Goal: Task Accomplishment & Management: Manage account settings

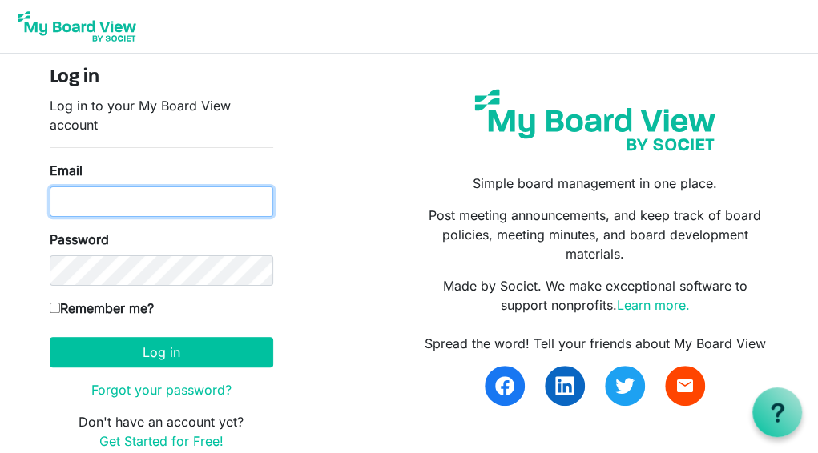
click at [128, 206] on input "Email" at bounding box center [162, 202] width 224 height 30
type input "[EMAIL_ADDRESS][DOMAIN_NAME]"
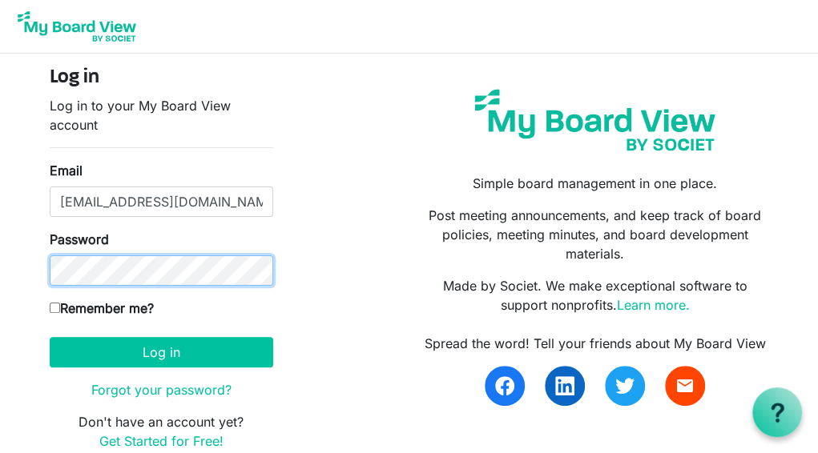
click at [50, 337] on button "Log in" at bounding box center [162, 352] width 224 height 30
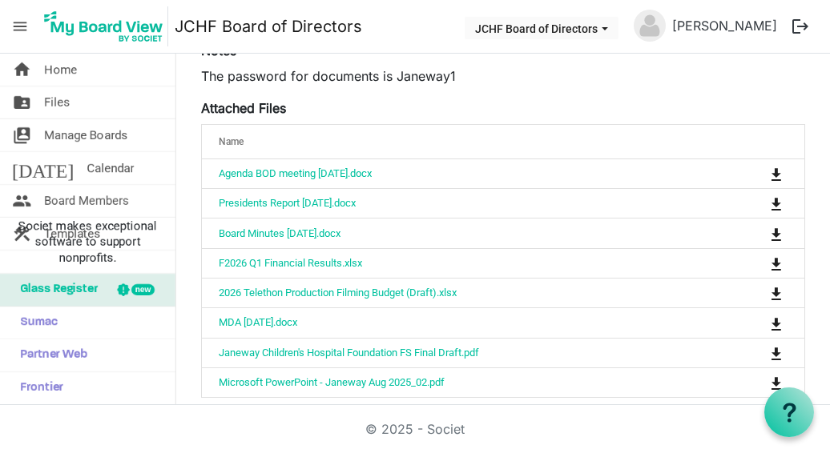
scroll to position [443, 0]
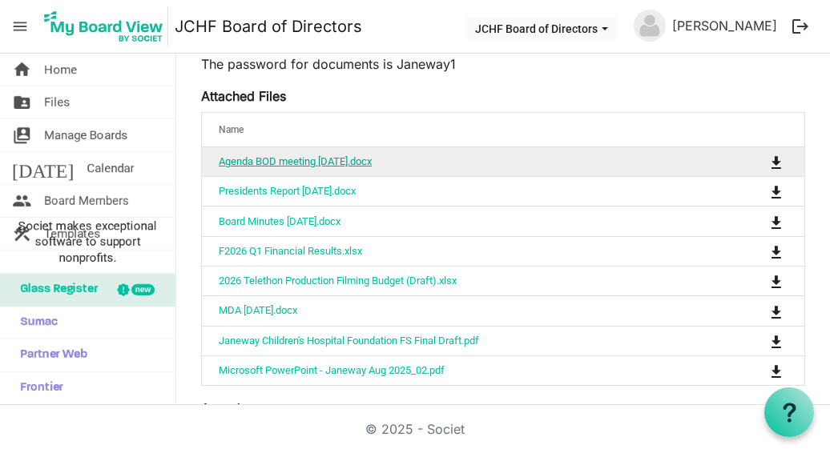
click at [362, 167] on link "Agenda BOD meeting August 25, 2025.docx" at bounding box center [295, 161] width 153 height 12
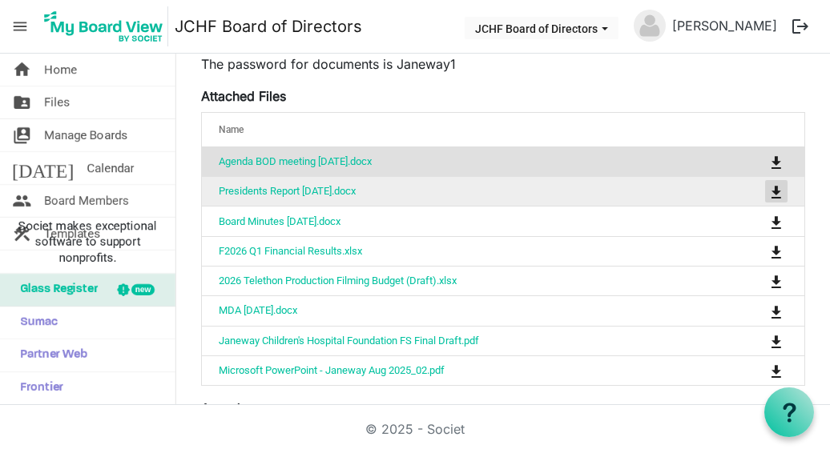
click at [771, 199] on span "is Command column column header" at bounding box center [776, 192] width 10 height 13
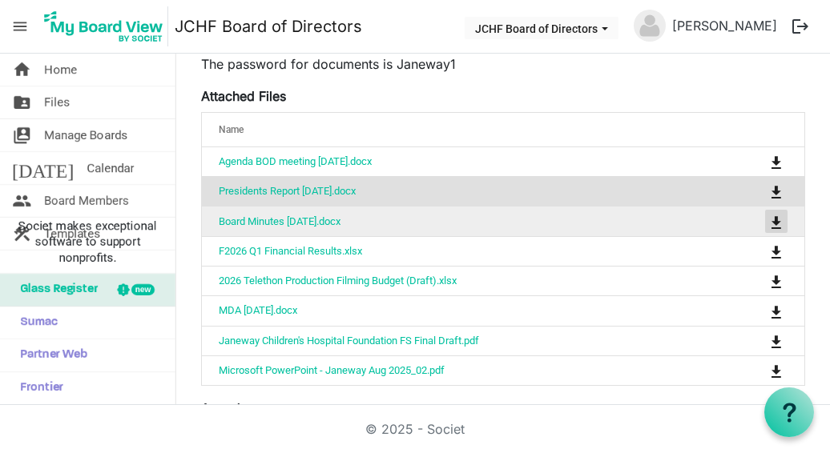
click at [771, 229] on span "is Command column column header" at bounding box center [776, 222] width 10 height 13
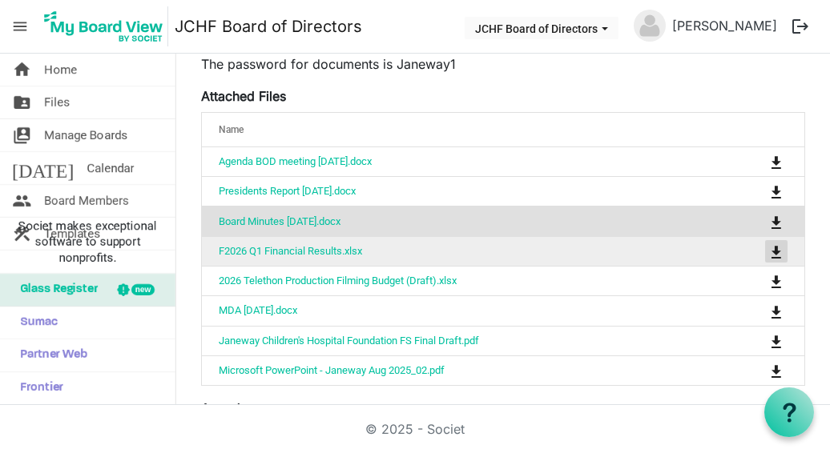
click at [771, 259] on span "is Command column column header" at bounding box center [776, 252] width 10 height 13
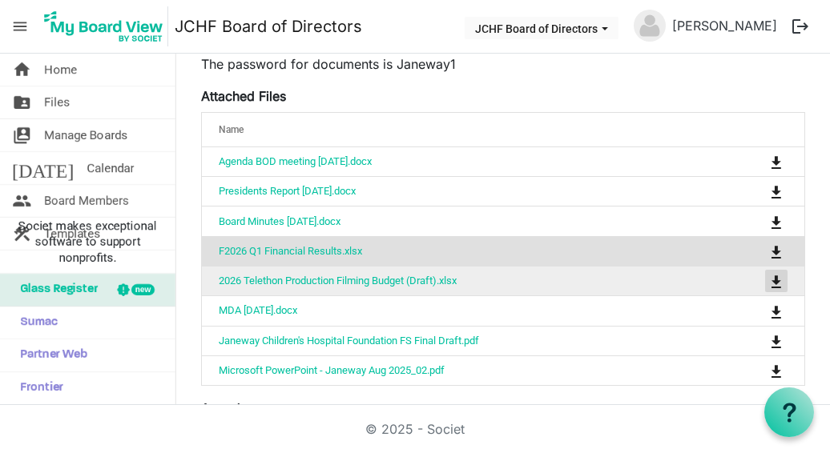
click at [765, 292] on button "is Command column column header" at bounding box center [776, 281] width 22 height 22
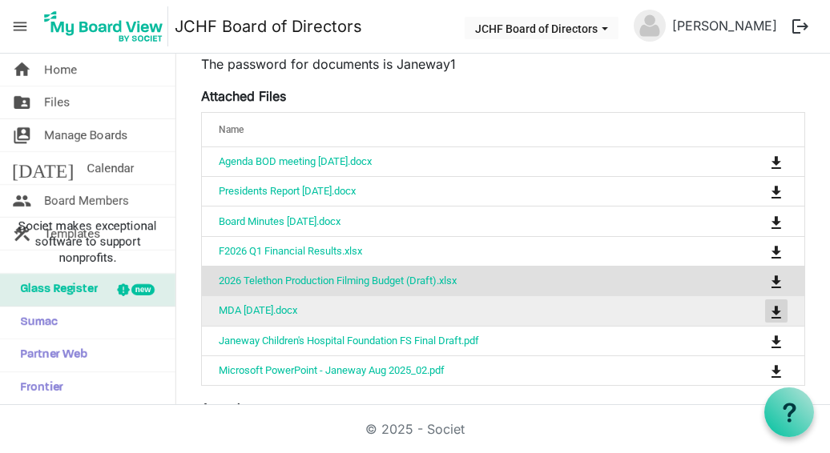
click at [771, 319] on span "is Command column column header" at bounding box center [776, 312] width 10 height 13
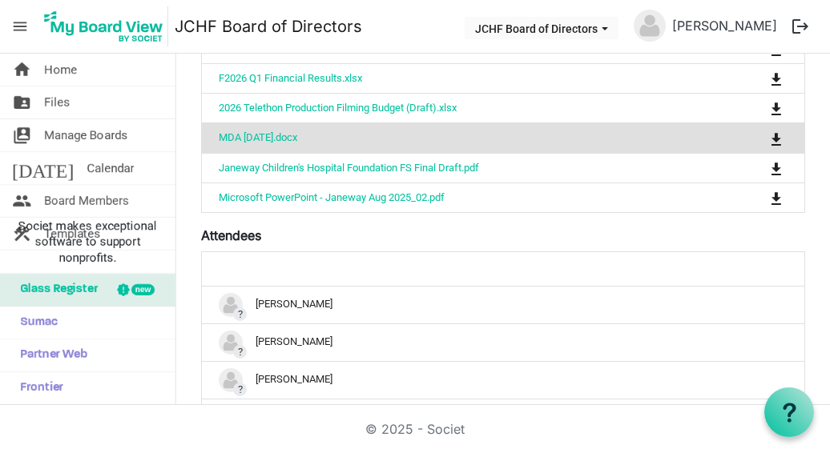
scroll to position [617, 0]
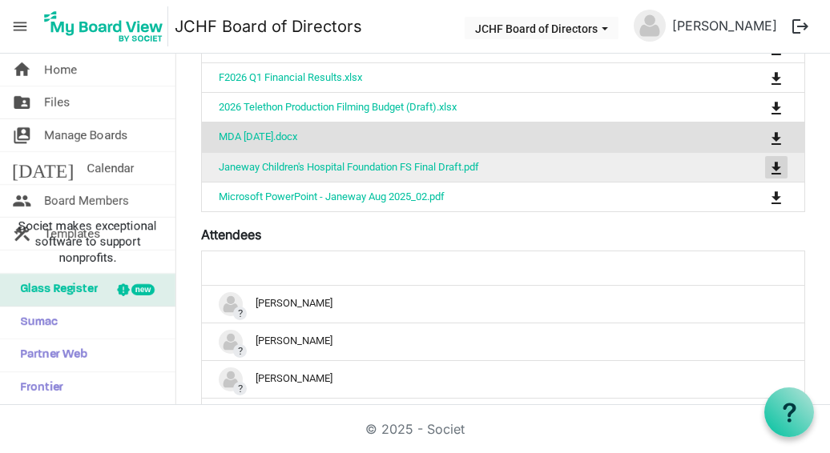
click at [771, 175] on span "is Command column column header" at bounding box center [776, 168] width 10 height 13
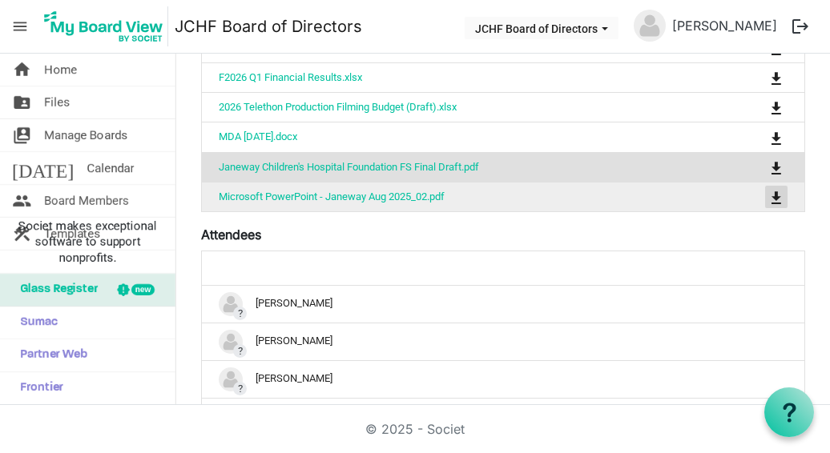
click at [771, 204] on span "is Command column column header" at bounding box center [776, 197] width 10 height 13
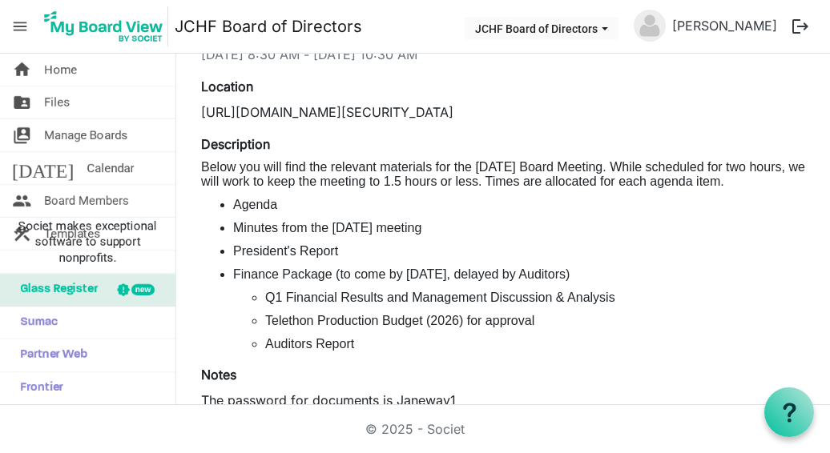
scroll to position [0, 0]
